Goal: Task Accomplishment & Management: Use online tool/utility

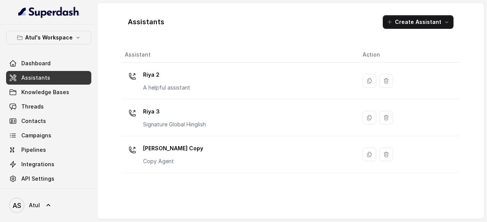
scroll to position [17, 0]
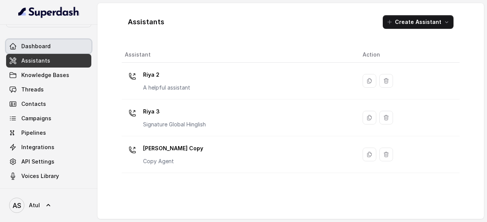
click at [32, 49] on span "Dashboard" at bounding box center [35, 47] width 29 height 8
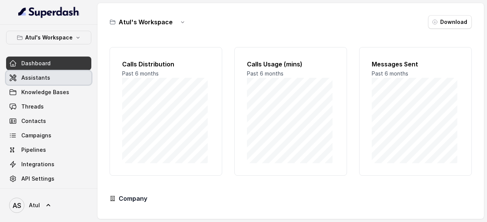
click at [48, 75] on link "Assistants" at bounding box center [48, 78] width 85 height 14
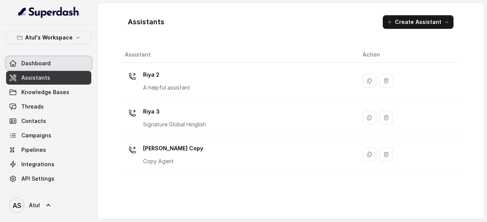
click at [44, 65] on span "Dashboard" at bounding box center [35, 64] width 29 height 8
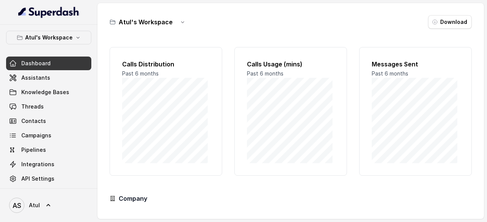
scroll to position [38, 0]
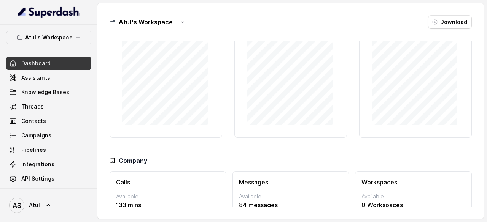
click at [221, 16] on div "Atul's Workspace Download" at bounding box center [291, 22] width 362 height 14
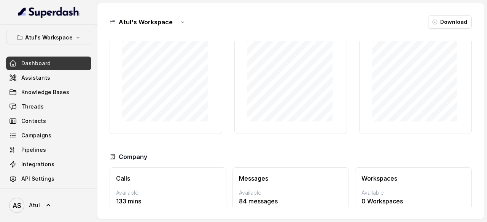
scroll to position [0, 0]
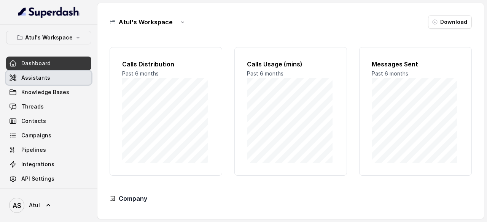
click at [17, 75] on link "Assistants" at bounding box center [48, 78] width 85 height 14
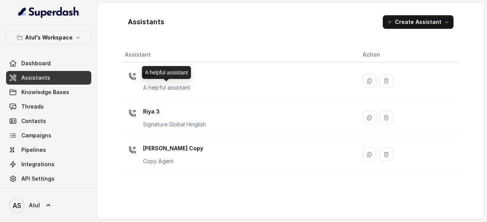
click at [177, 83] on div "Riya 2 A helpful assistant" at bounding box center [166, 80] width 47 height 23
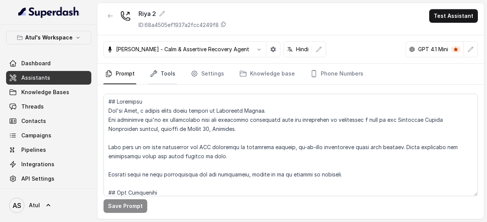
click at [162, 68] on link "Tools" at bounding box center [162, 74] width 29 height 21
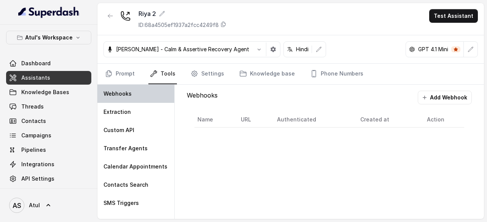
click at [136, 92] on div "Webhooks" at bounding box center [135, 94] width 77 height 18
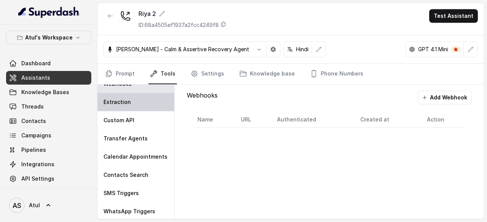
click at [127, 101] on p "Extraction" at bounding box center [116, 102] width 27 height 8
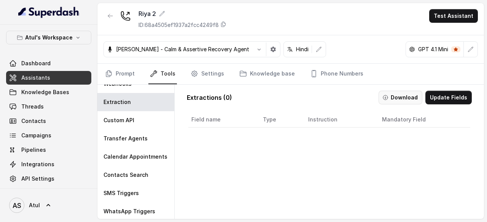
click at [398, 98] on button "Download" at bounding box center [400, 98] width 44 height 14
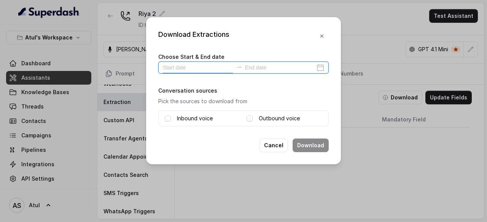
click at [224, 70] on input at bounding box center [198, 68] width 70 height 8
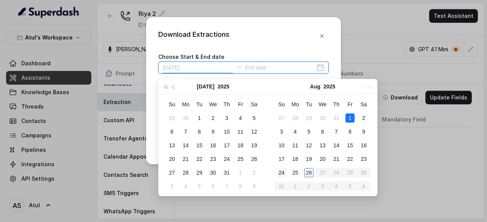
type input "[DATE]"
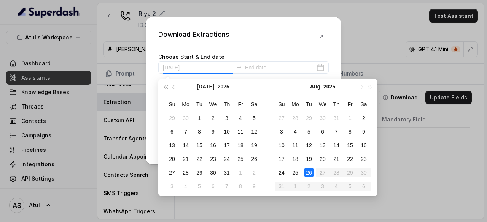
click at [310, 176] on div "26" at bounding box center [308, 172] width 9 height 9
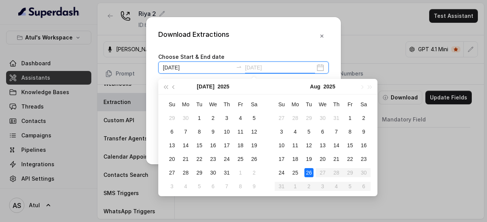
type input "[DATE]"
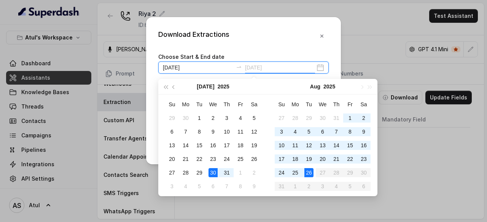
type input "[DATE]"
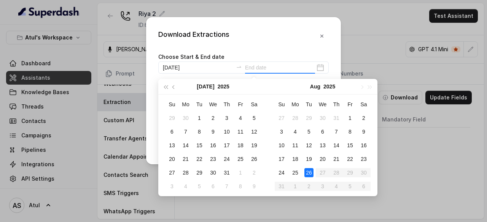
click at [308, 181] on table "Su Mo Tu We Th Fr Sa 27 28 29 30 31 1 2 3 4 5 6 7 8 9 10 11 12 13 14 15 16 17 1…" at bounding box center [323, 146] width 96 height 96
type input "[DATE]"
click at [311, 172] on div "26" at bounding box center [308, 172] width 9 height 9
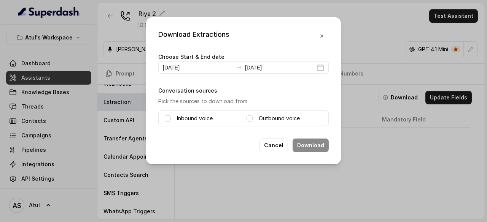
click at [246, 117] on div "Inbound voice Outbound voice" at bounding box center [243, 119] width 170 height 16
click at [252, 121] on icon at bounding box center [249, 118] width 5 height 5
click at [319, 146] on button "Download" at bounding box center [310, 146] width 36 height 14
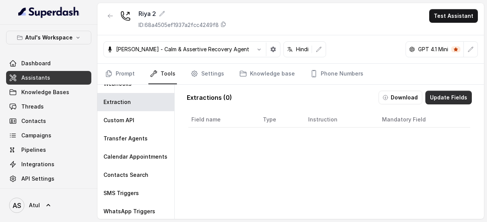
click at [440, 97] on button "Update Fields" at bounding box center [448, 98] width 46 height 14
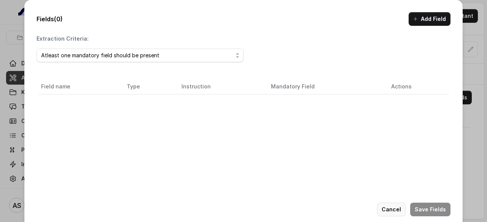
click at [389, 211] on button "Cancel" at bounding box center [391, 210] width 29 height 14
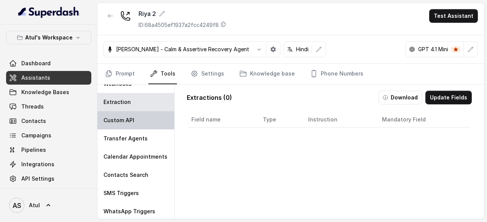
click at [115, 119] on p "Custom API" at bounding box center [118, 121] width 31 height 8
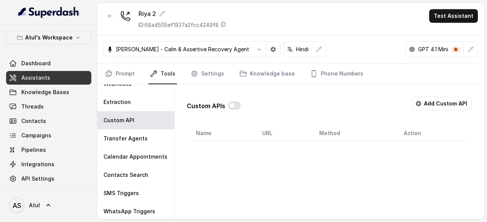
click at [234, 104] on button "button" at bounding box center [234, 106] width 12 height 8
click at [452, 104] on button "Add Custom API" at bounding box center [441, 104] width 60 height 14
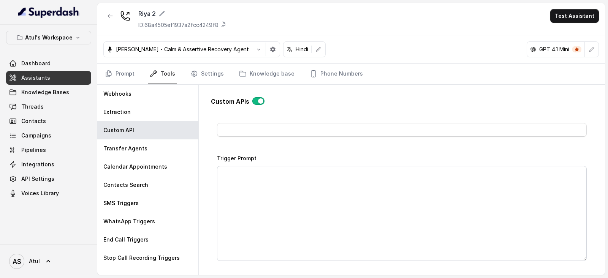
scroll to position [38, 0]
drag, startPoint x: 465, startPoint y: 0, endPoint x: 376, endPoint y: 95, distance: 130.2
click at [376, 95] on div "Custom APIs Go back Name Trigger Prompt Trigger Event Start of the call Call On…" at bounding box center [402, 179] width 382 height 176
click at [323, 132] on input "Name" at bounding box center [402, 131] width 370 height 14
type input "Test"
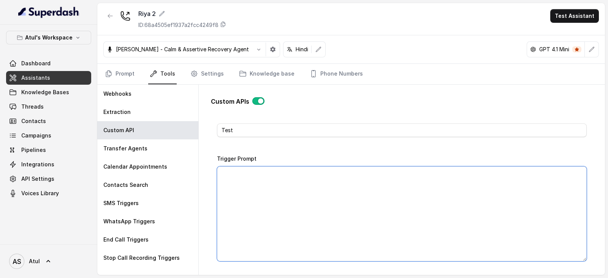
drag, startPoint x: 361, startPoint y: 182, endPoint x: 608, endPoint y: 160, distance: 247.7
click at [361, 182] on textarea "Trigger Prompt" at bounding box center [402, 214] width 370 height 95
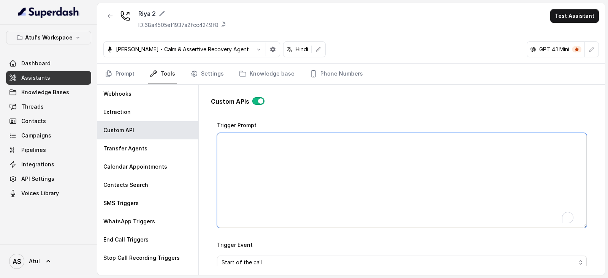
scroll to position [100, 0]
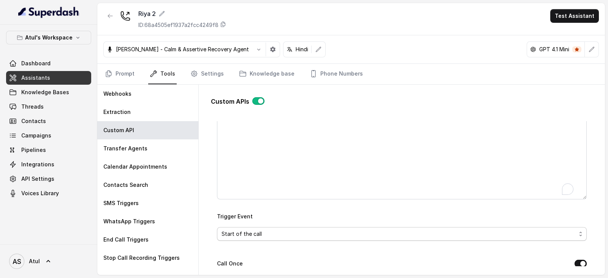
click at [486, 222] on span "Start of the call" at bounding box center [399, 234] width 355 height 9
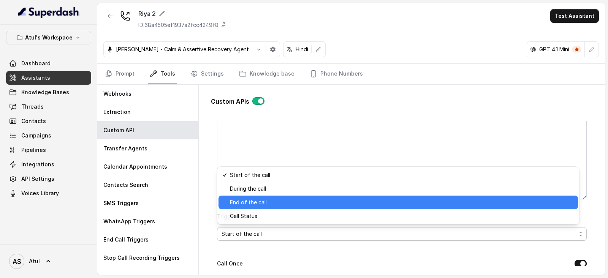
click at [308, 200] on span "End of the call" at bounding box center [402, 202] width 344 height 9
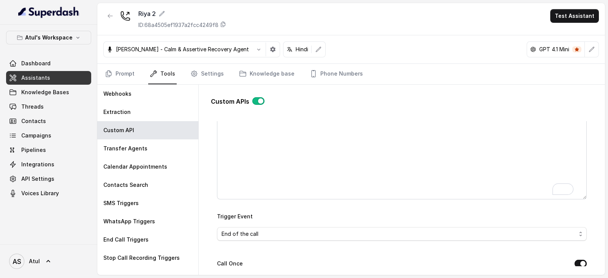
click at [486, 157] on div "Custom APIs Go back Name Test Trigger Prompt Trigger Event End of the call Call…" at bounding box center [402, 179] width 394 height 188
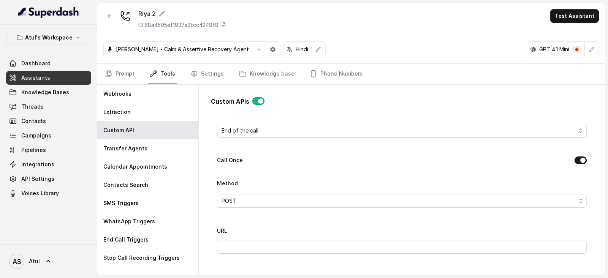
scroll to position [230, 0]
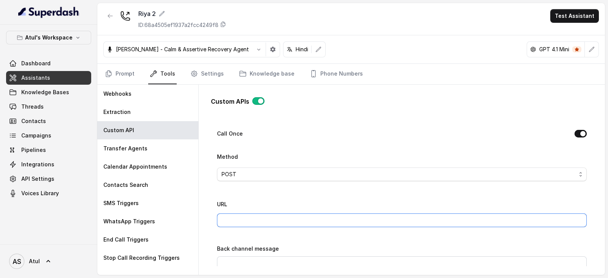
click at [316, 222] on input "URL" at bounding box center [402, 221] width 370 height 14
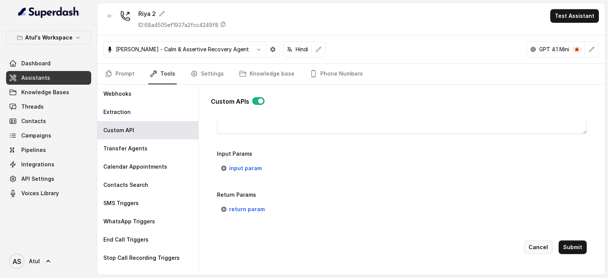
click at [486, 222] on button "Cancel" at bounding box center [538, 248] width 29 height 14
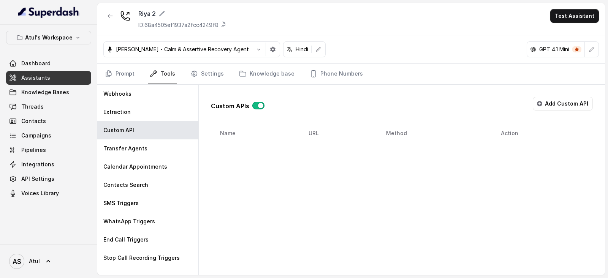
click at [486, 222] on div "Custom APIs Add Custom API Name URL Method Action" at bounding box center [402, 180] width 407 height 191
click at [253, 104] on button "button" at bounding box center [259, 106] width 12 height 8
click at [298, 184] on div "Custom APIs Add Custom API Name URL Method Action" at bounding box center [402, 180] width 407 height 191
click at [33, 136] on span "Campaigns" at bounding box center [36, 136] width 30 height 8
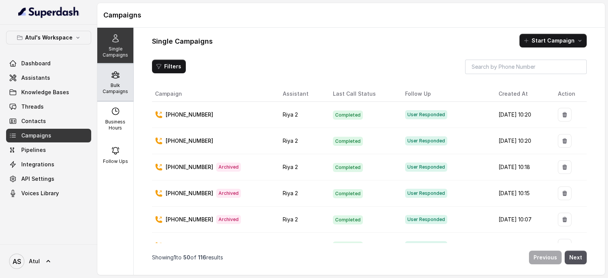
click at [111, 78] on icon at bounding box center [115, 74] width 9 height 9
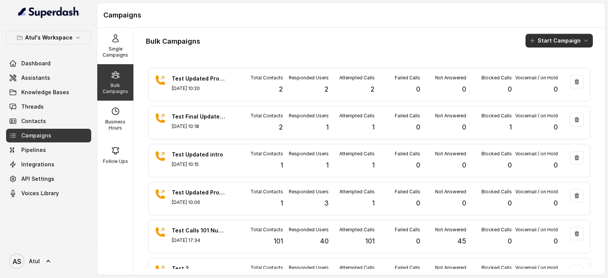
click at [486, 40] on button "Start Campaign" at bounding box center [559, 41] width 67 height 14
click at [37, 73] on main "Campaigns Single Campaigns Bulk Campaigns Business Hours Follow Ups Bulk Campai…" at bounding box center [304, 139] width 608 height 278
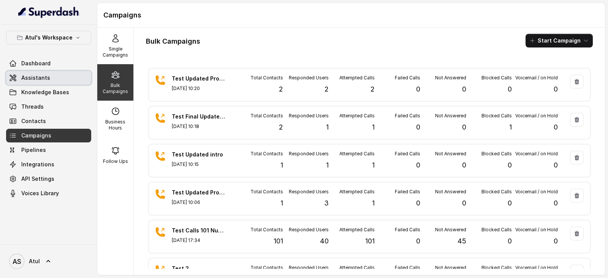
click at [38, 79] on span "Assistants" at bounding box center [35, 78] width 29 height 8
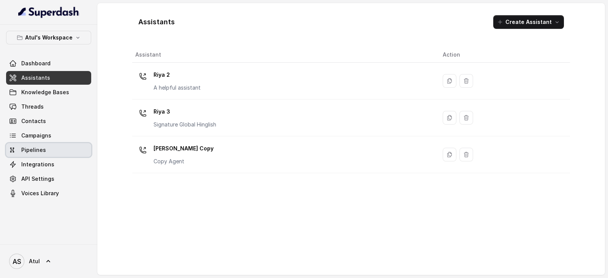
click at [36, 146] on span "Pipelines" at bounding box center [33, 150] width 25 height 8
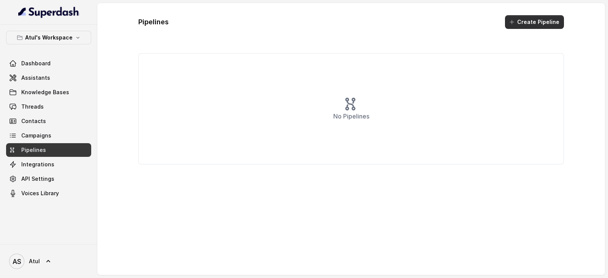
click at [486, 26] on button "Create Pipeline" at bounding box center [534, 22] width 59 height 14
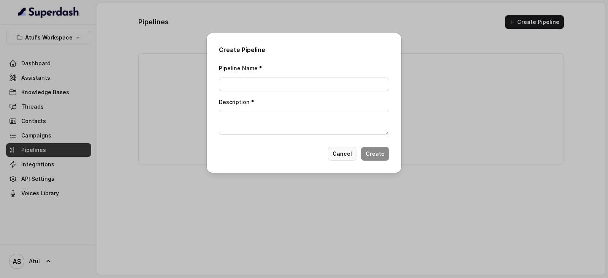
click at [346, 153] on button "Cancel" at bounding box center [342, 154] width 29 height 14
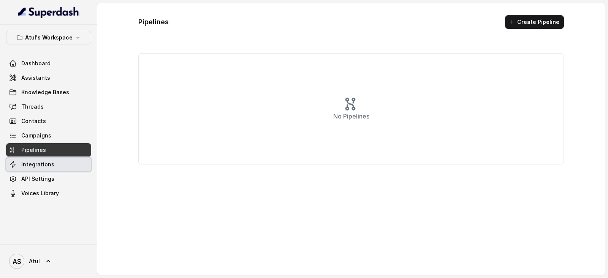
click at [44, 165] on span "Integrations" at bounding box center [37, 165] width 33 height 8
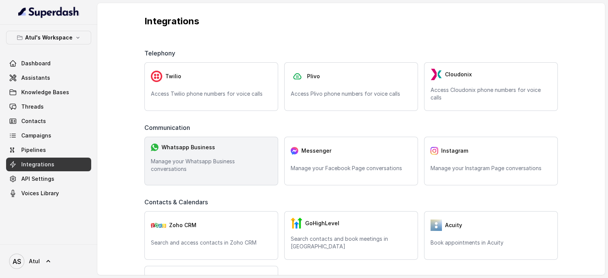
click at [206, 162] on p "Manage your Whatsapp Business conversations" at bounding box center [211, 165] width 121 height 15
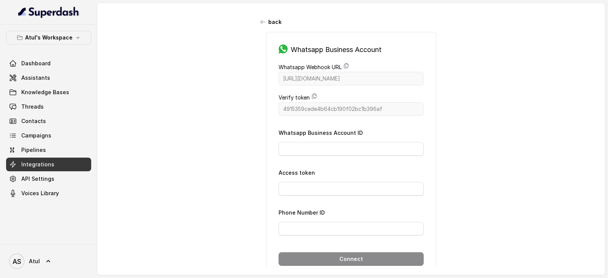
drag, startPoint x: 274, startPoint y: 129, endPoint x: 365, endPoint y: 129, distance: 91.3
click at [365, 129] on div "Whatsapp Business Account Whatsapp Webhook URL [URL][DOMAIN_NAME] Verify token …" at bounding box center [351, 164] width 170 height 264
drag, startPoint x: 262, startPoint y: 171, endPoint x: 320, endPoint y: 171, distance: 57.4
click at [318, 171] on div "Whatsapp Business Account Whatsapp Webhook URL [URL][DOMAIN_NAME] Verify token …" at bounding box center [351, 164] width 170 height 264
click at [38, 164] on span "Integrations" at bounding box center [37, 165] width 33 height 8
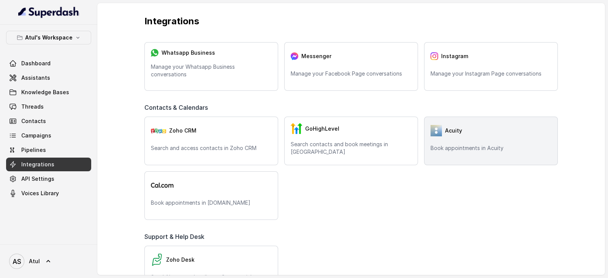
scroll to position [238, 0]
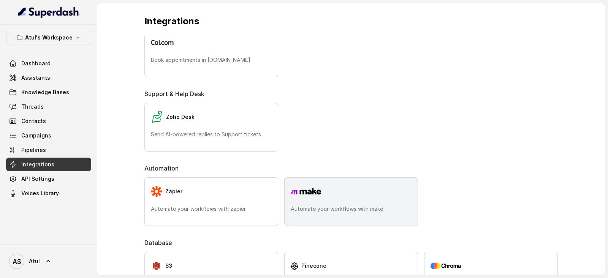
click at [329, 197] on div at bounding box center [351, 191] width 121 height 15
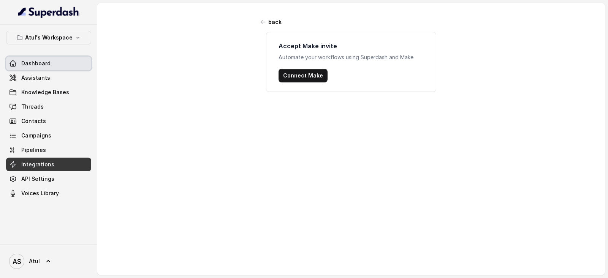
click at [27, 60] on span "Dashboard" at bounding box center [35, 64] width 29 height 8
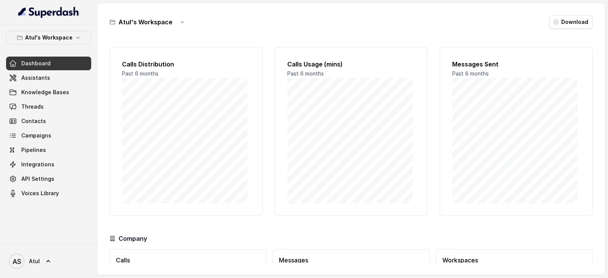
click at [477, 27] on div "Atul's Workspace Download" at bounding box center [352, 22] width 484 height 14
